Goal: Check status: Check status

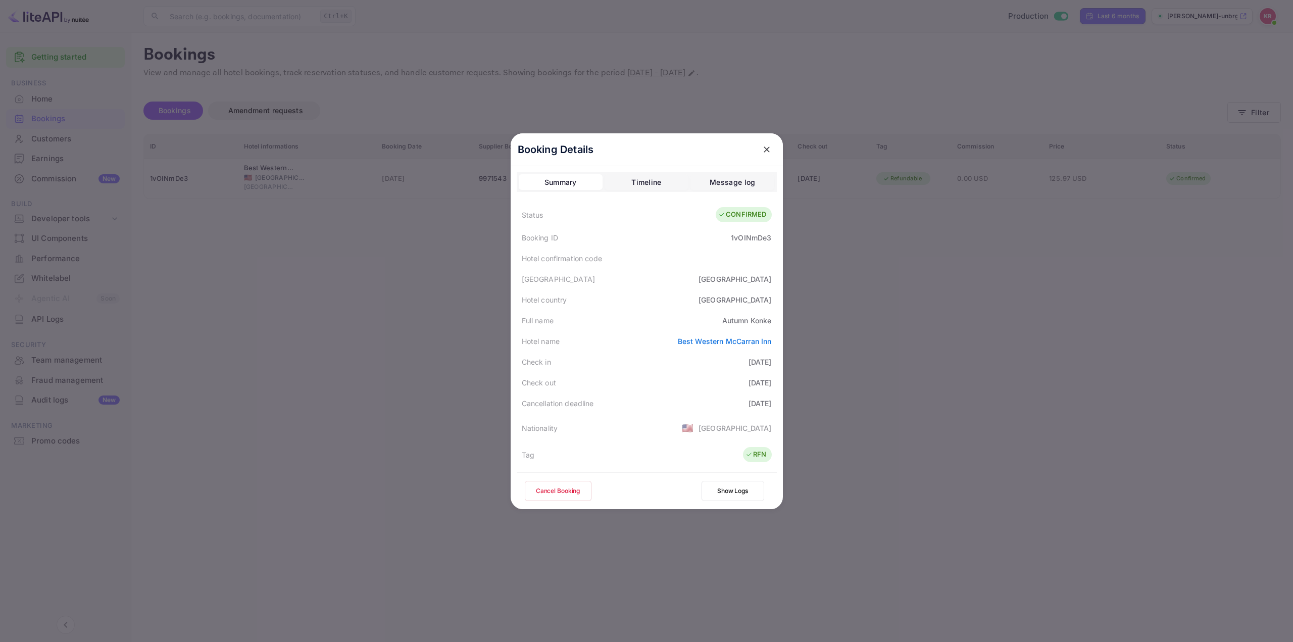
click at [934, 285] on div at bounding box center [646, 321] width 1293 height 642
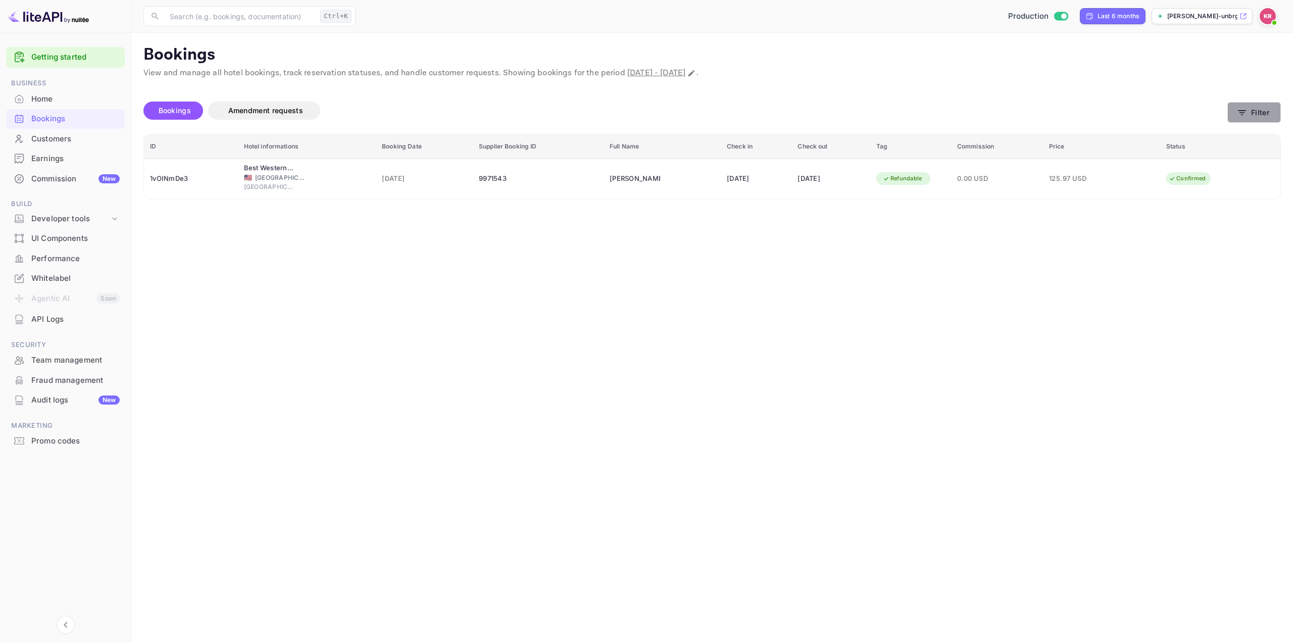
click at [1260, 116] on button "Filter" at bounding box center [1254, 112] width 54 height 21
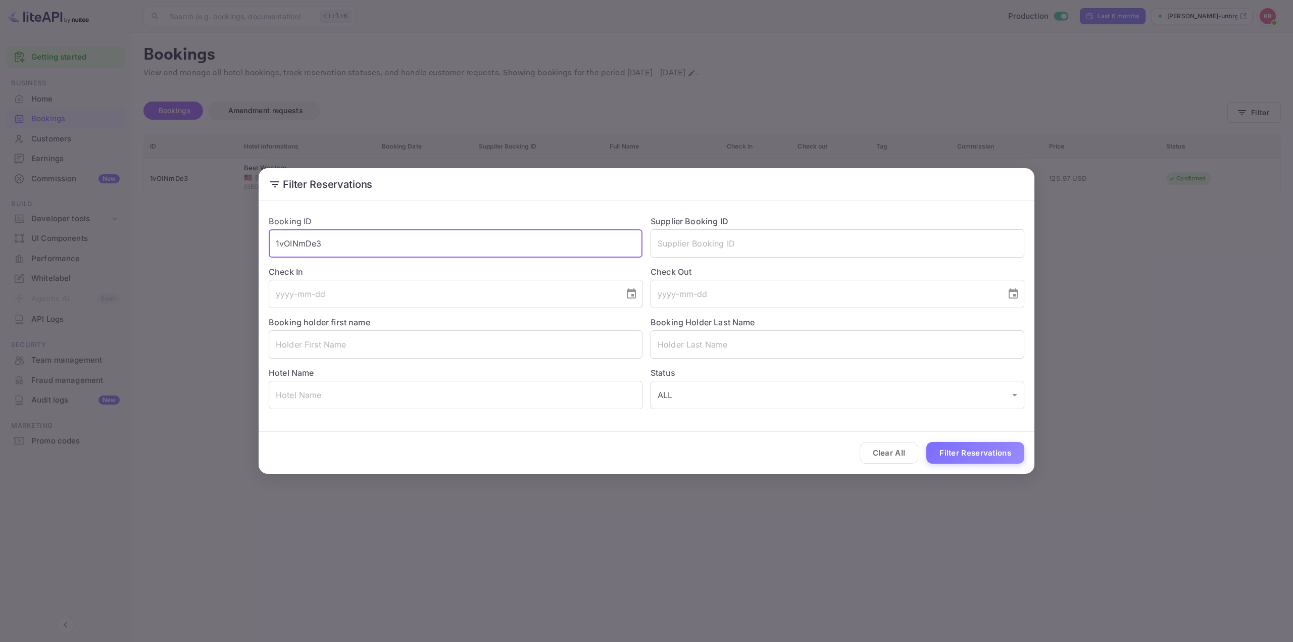
drag, startPoint x: 410, startPoint y: 246, endPoint x: 111, endPoint y: 238, distance: 298.5
click at [120, 235] on div "Filter Reservations Booking ID 1vOINmDe3 ​ Supplier Booking ID ​ Check In ​ Che…" at bounding box center [646, 321] width 1293 height 642
paste input "vD90bPDQg"
type input "vD90bPDQg"
click at [978, 454] on button "Filter Reservations" at bounding box center [975, 453] width 98 height 22
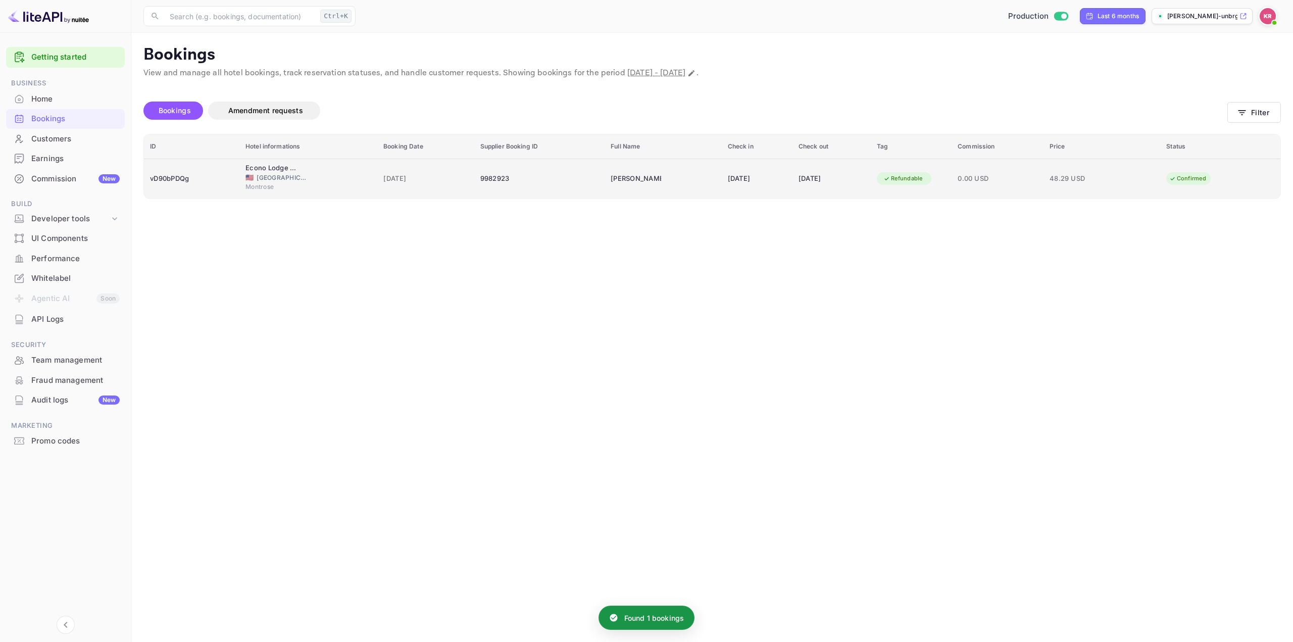
click at [892, 177] on div "Refundable" at bounding box center [903, 178] width 53 height 13
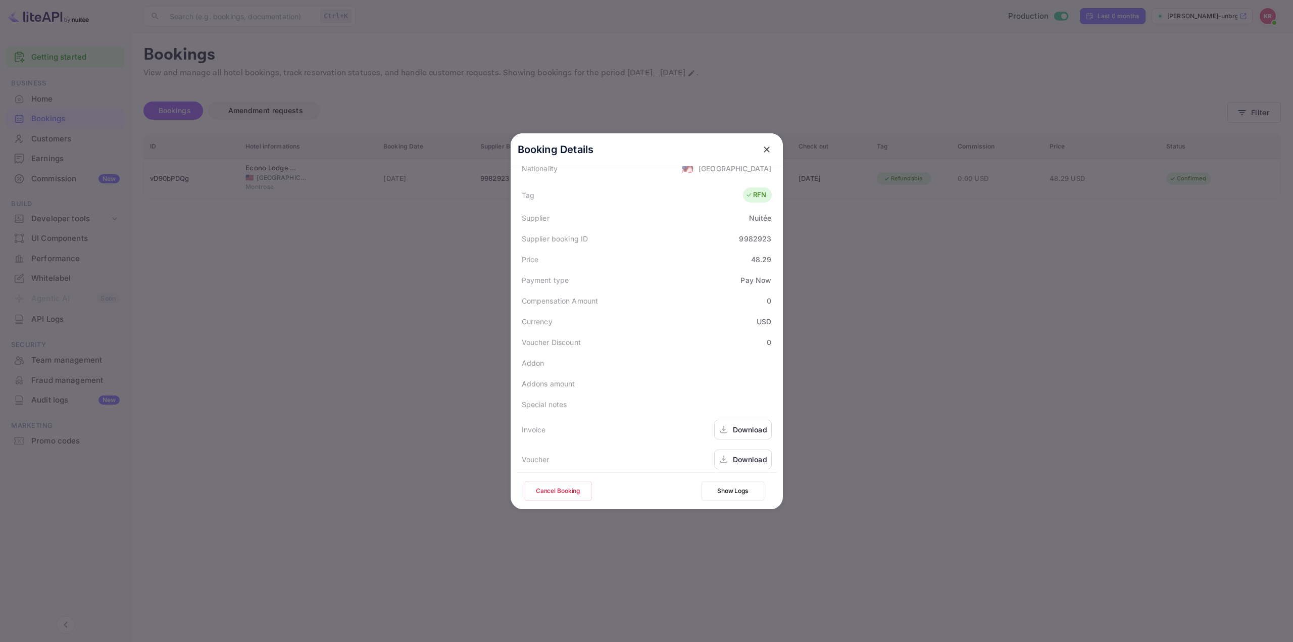
scroll to position [266, 0]
click at [553, 487] on button "Cancel Booking" at bounding box center [558, 491] width 67 height 20
click at [761, 151] on icon "close" at bounding box center [766, 149] width 10 height 10
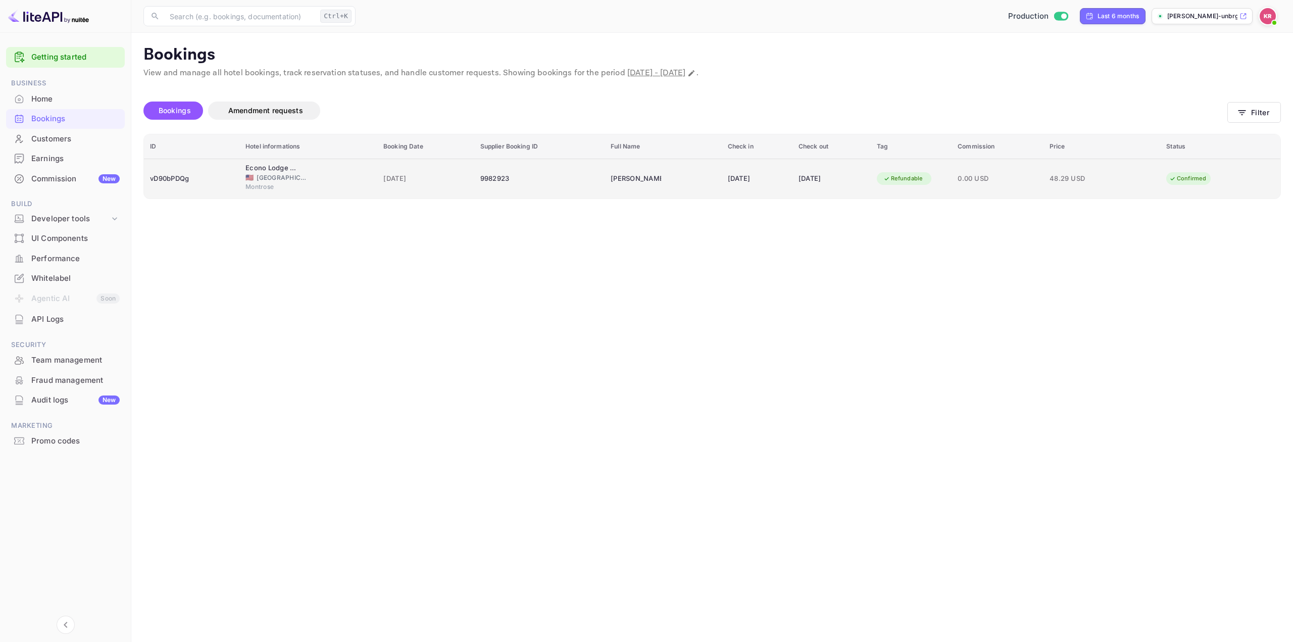
click at [732, 171] on div "27 Oct 2025" at bounding box center [757, 179] width 59 height 16
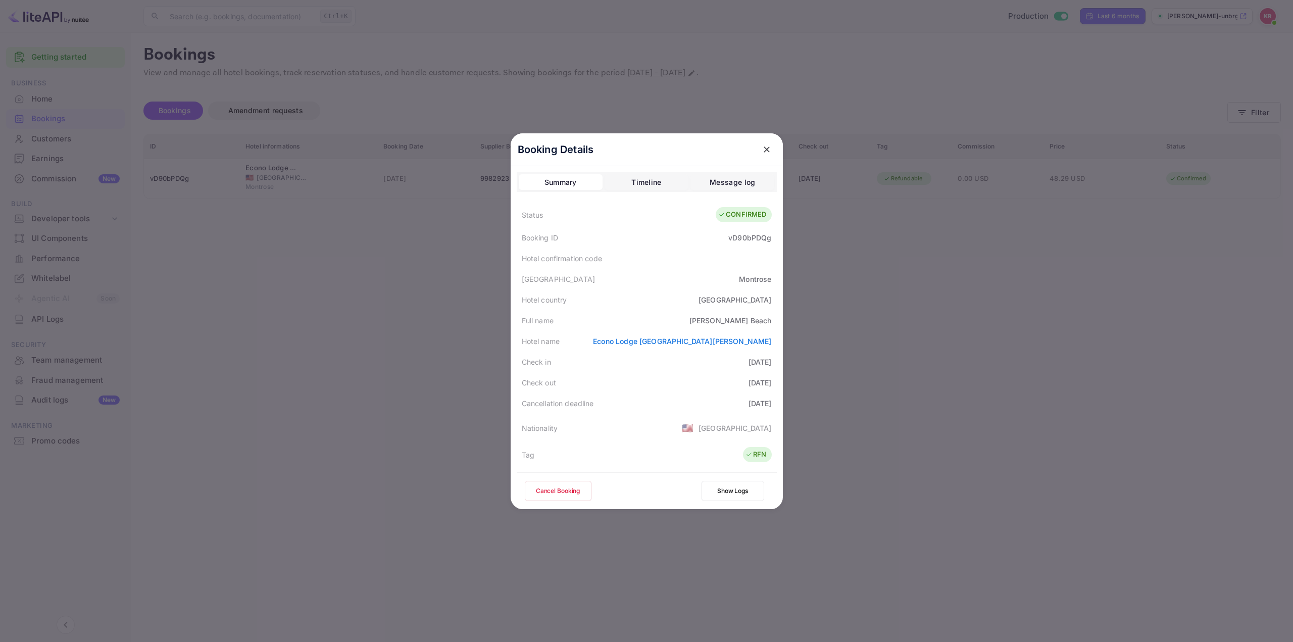
click at [877, 316] on div at bounding box center [646, 321] width 1293 height 642
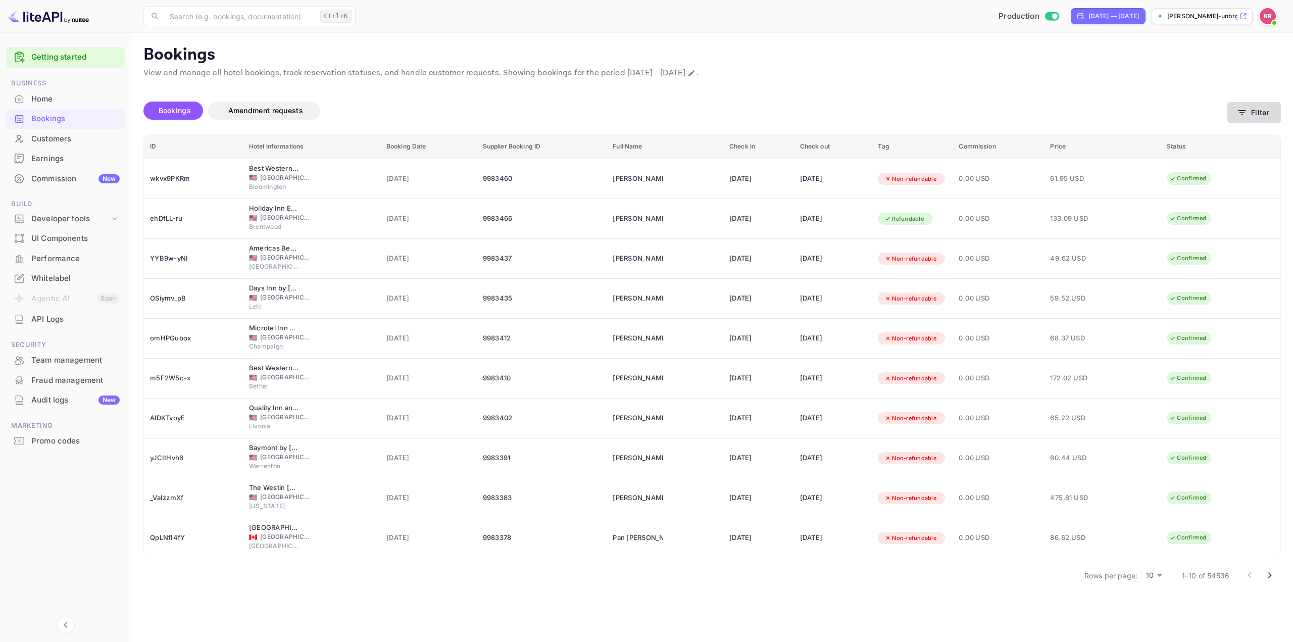
click at [1230, 115] on button "Filter" at bounding box center [1254, 112] width 54 height 21
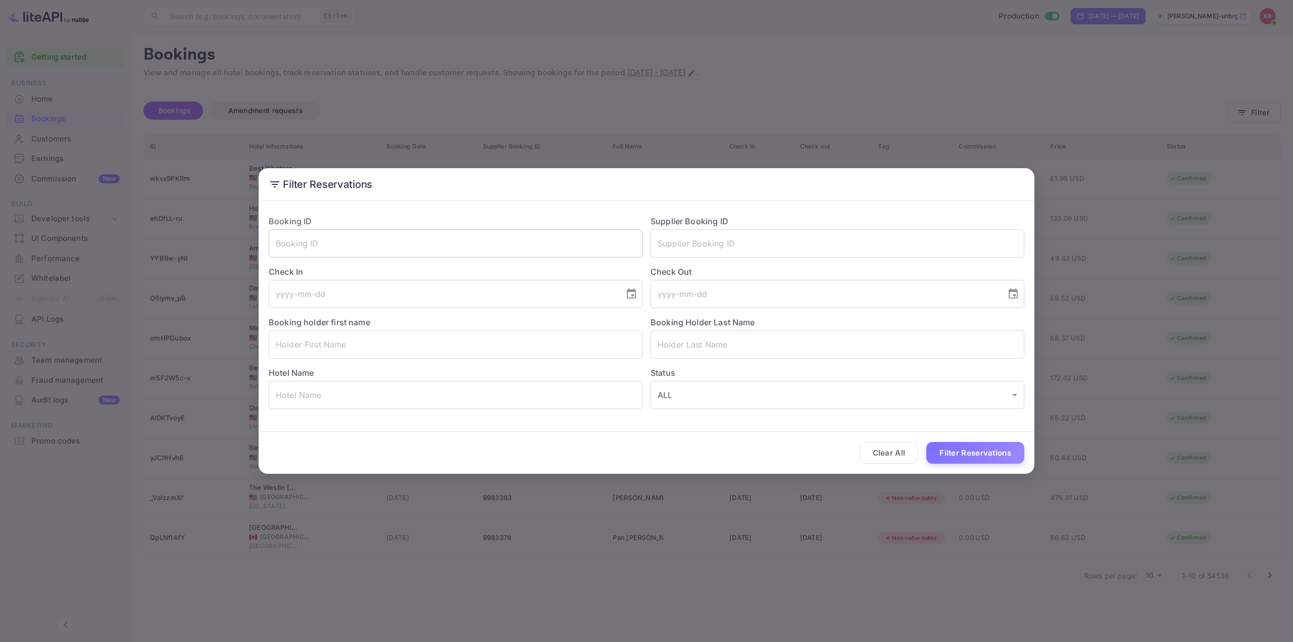
click at [330, 242] on input "text" at bounding box center [456, 243] width 374 height 28
paste input "vD90bPDQg"
type input "vD90bPDQg"
click at [964, 452] on button "Filter Reservations" at bounding box center [975, 453] width 98 height 22
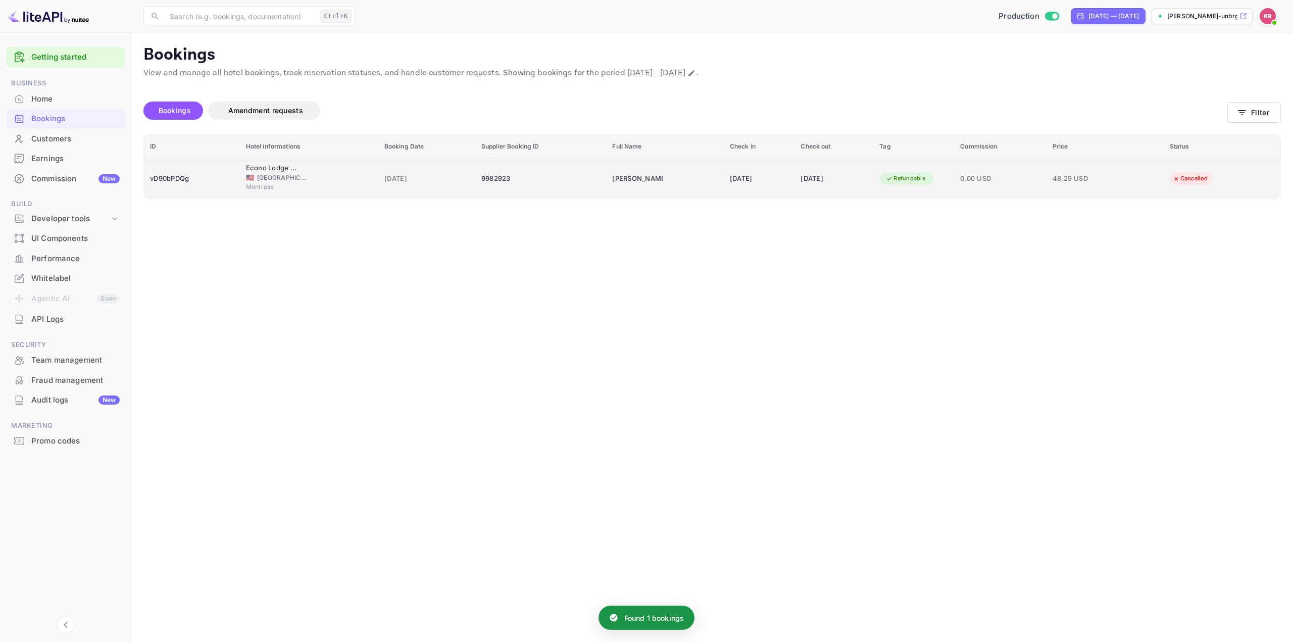
click at [838, 177] on div "28 Oct 2025" at bounding box center [833, 179] width 67 height 16
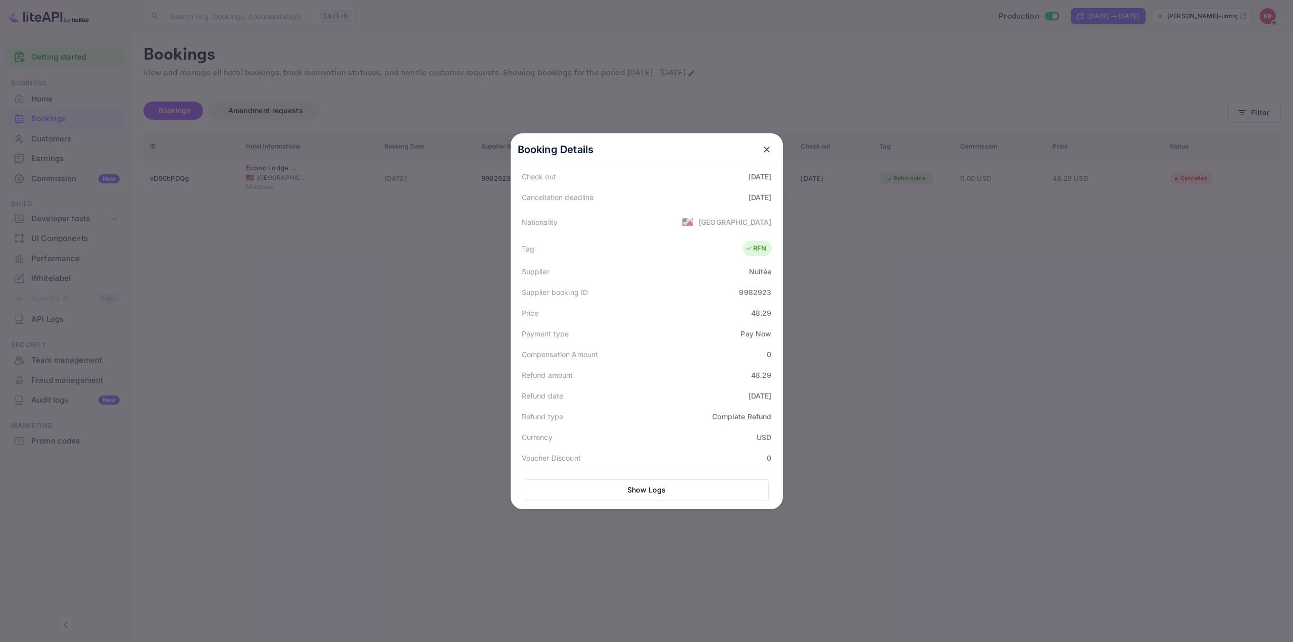
scroll to position [68, 0]
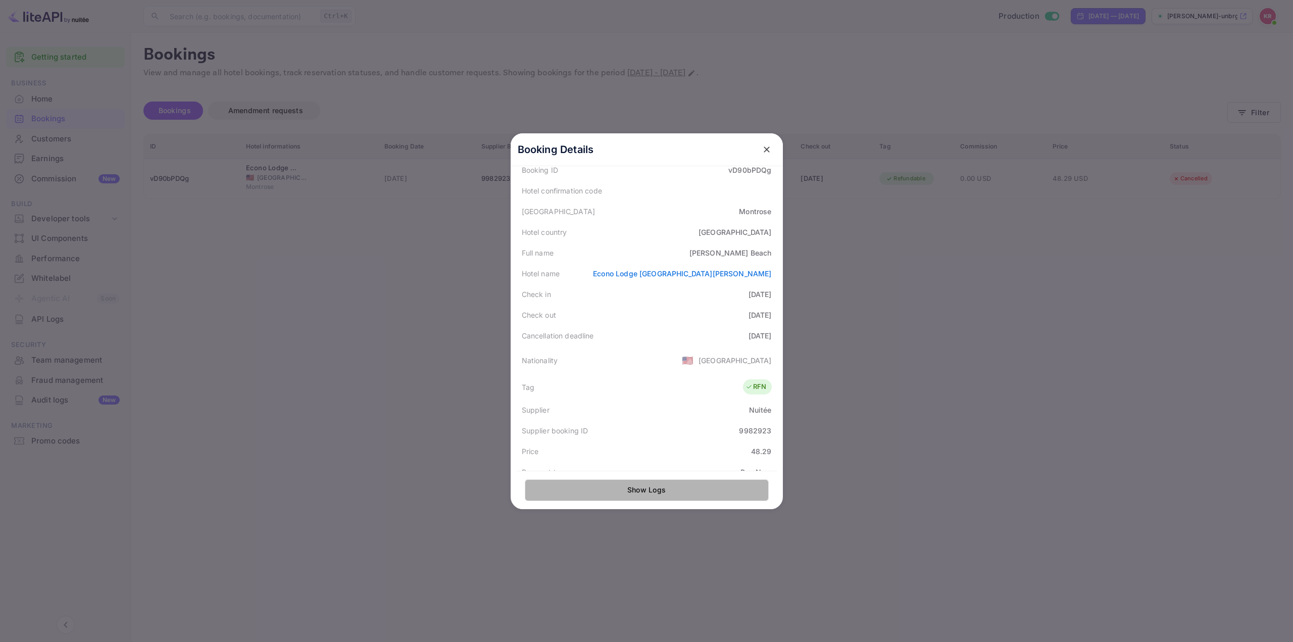
click at [628, 492] on button "Show Logs" at bounding box center [647, 490] width 244 height 22
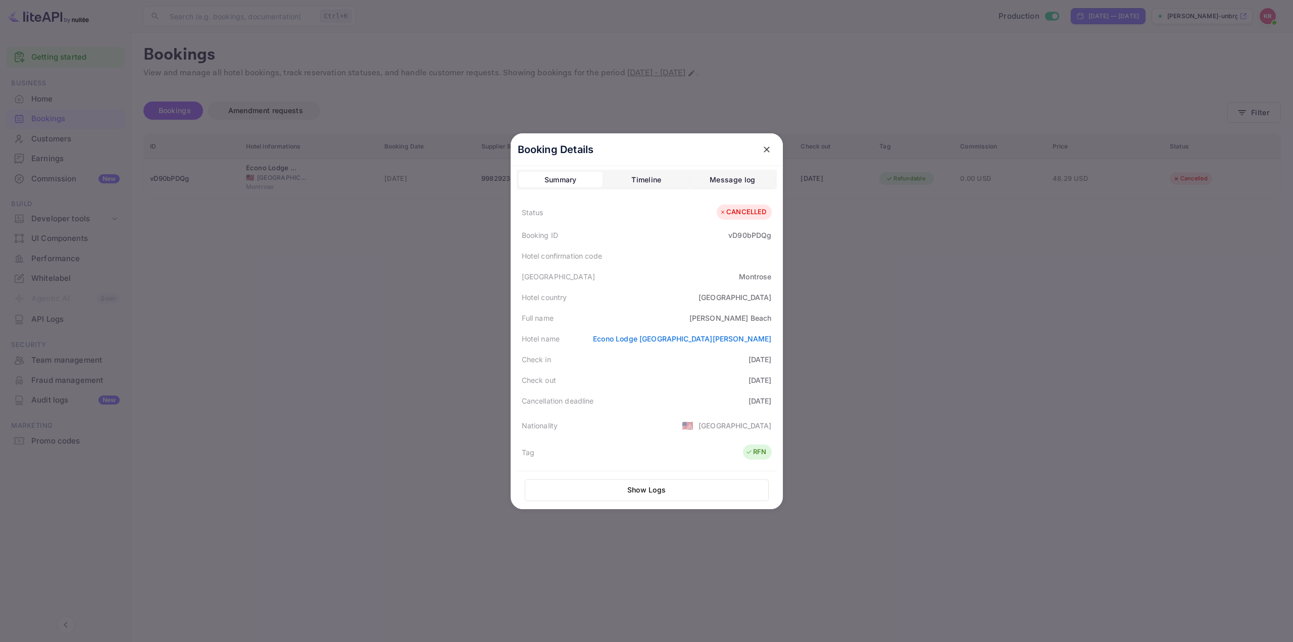
scroll to position [0, 0]
click at [646, 184] on div "Timeline" at bounding box center [646, 182] width 30 height 12
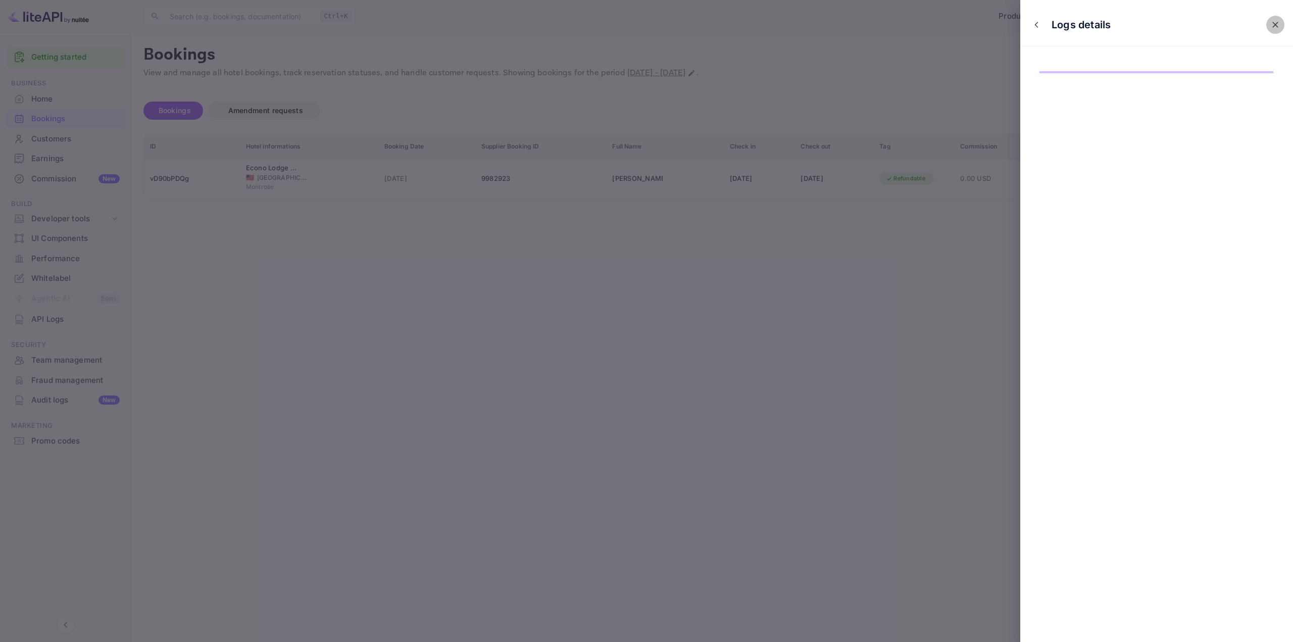
click at [1268, 25] on button "close" at bounding box center [1275, 25] width 18 height 18
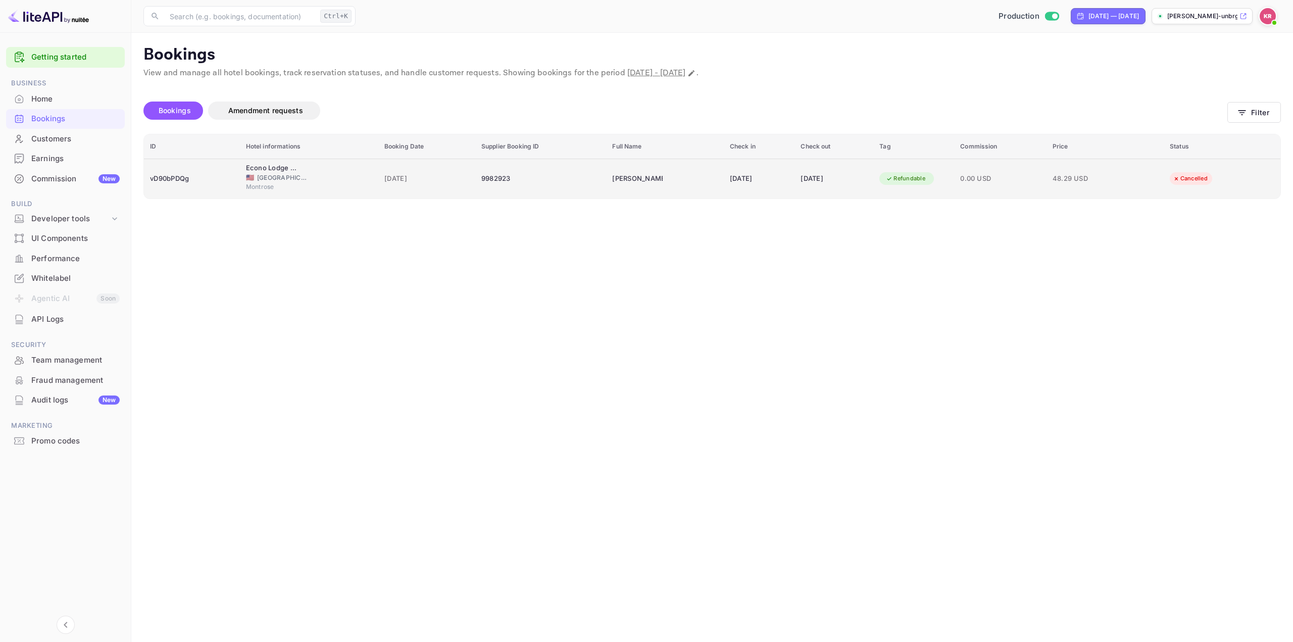
click at [924, 169] on td "Refundable" at bounding box center [913, 179] width 81 height 40
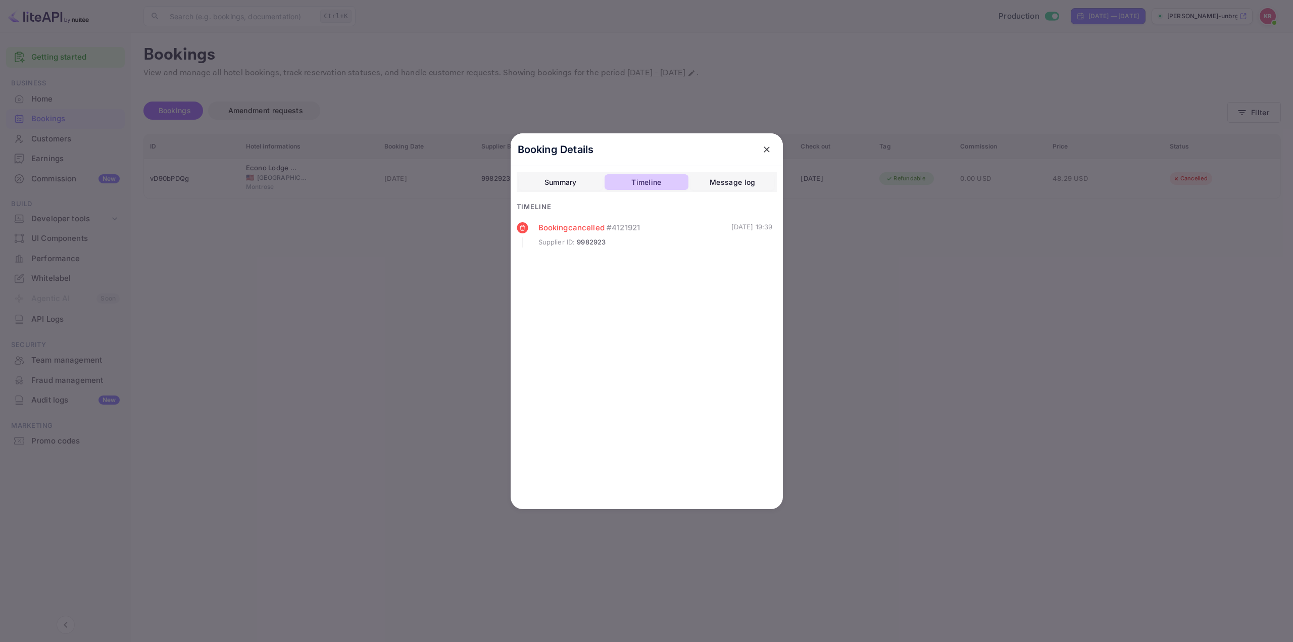
click at [643, 186] on div "Timeline" at bounding box center [646, 182] width 30 height 12
click at [644, 181] on div "Timeline" at bounding box center [646, 182] width 30 height 12
click at [588, 244] on span "9982923" at bounding box center [591, 242] width 29 height 10
click at [588, 245] on span "9982923" at bounding box center [591, 242] width 29 height 10
click at [619, 247] on div "Supplier ID : 9982923" at bounding box center [634, 242] width 193 height 10
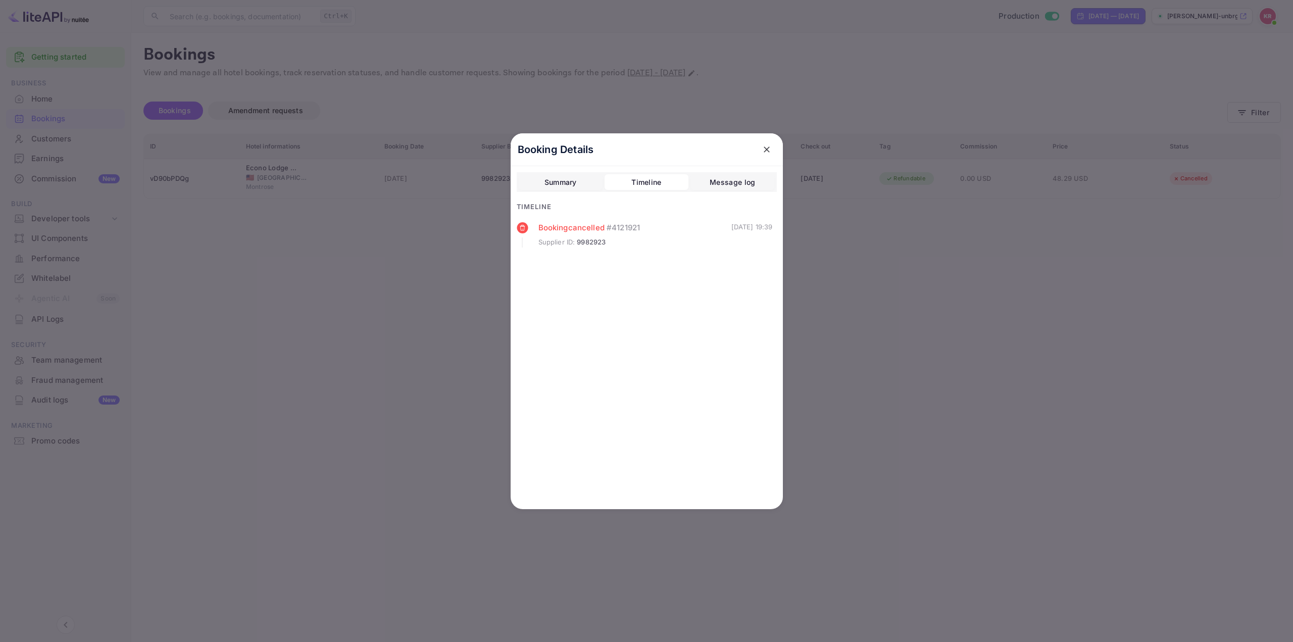
click at [598, 227] on div "Booking cancelled # 4121921" at bounding box center [634, 228] width 193 height 12
click at [578, 178] on button "Summary" at bounding box center [561, 182] width 84 height 16
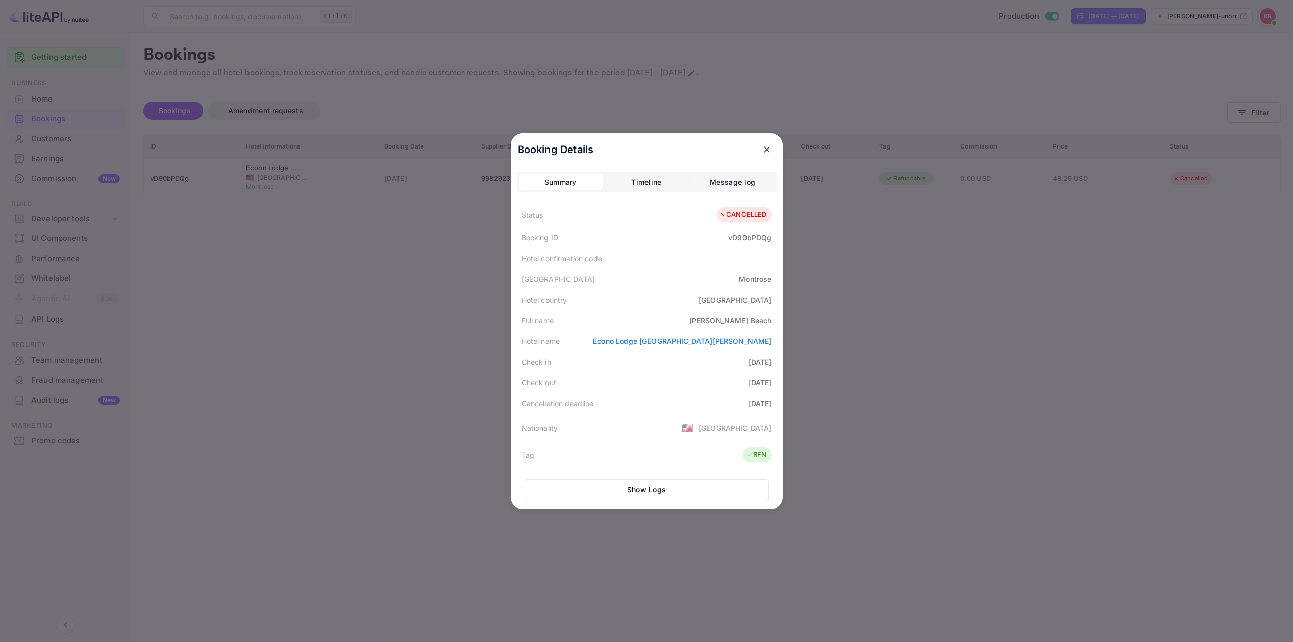
click at [662, 178] on button "Timeline" at bounding box center [646, 182] width 84 height 16
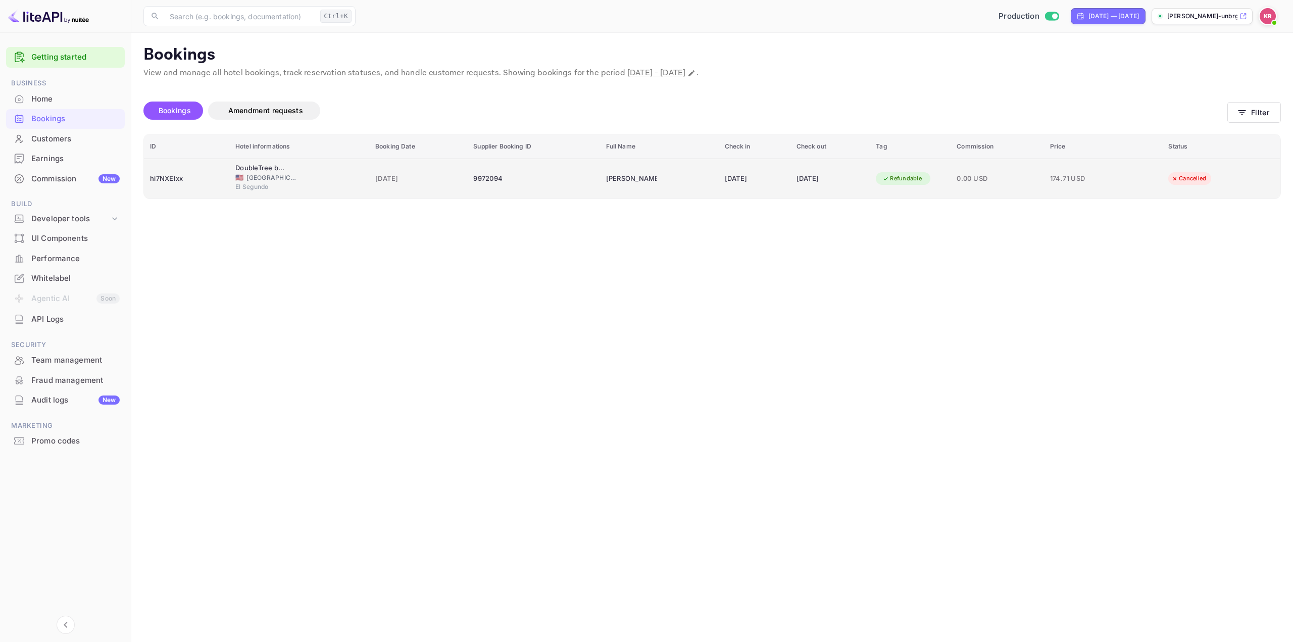
click at [719, 183] on td "[DATE]" at bounding box center [755, 179] width 72 height 40
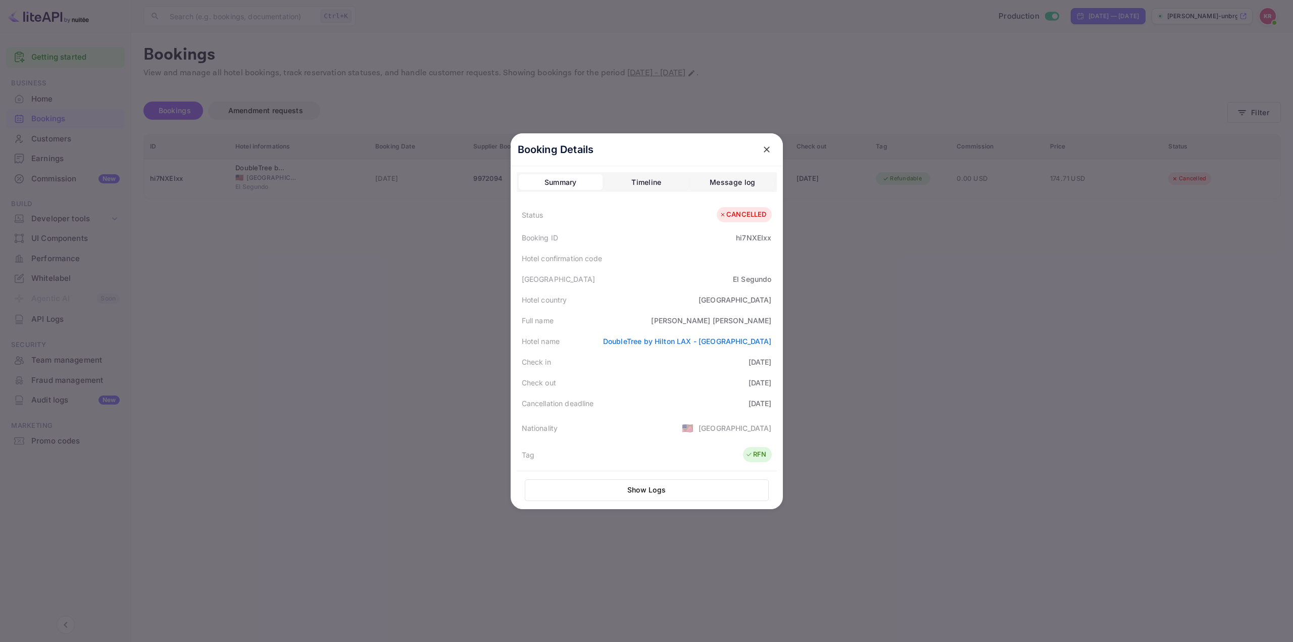
click at [720, 318] on div "[PERSON_NAME]" at bounding box center [711, 320] width 120 height 11
copy div "[PERSON_NAME]"
